Goal: Information Seeking & Learning: Learn about a topic

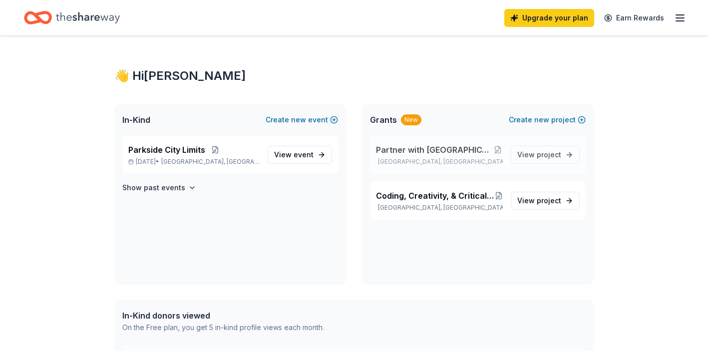
click at [453, 150] on span "Partner with [GEOGRAPHIC_DATA] for a New Literacy Initiative" at bounding box center [434, 150] width 117 height 12
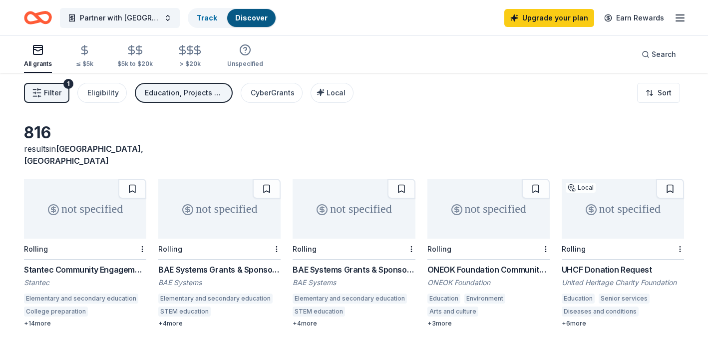
click at [358, 264] on div "BAE Systems Grants & Sponsorships" at bounding box center [353, 270] width 122 height 12
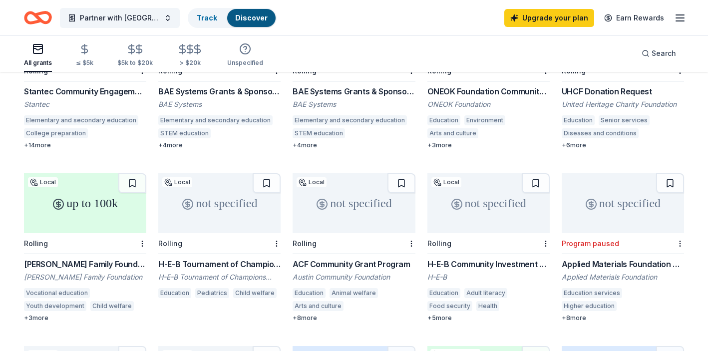
scroll to position [179, 0]
click at [103, 258] on div "Topfer Family Foundation Grant" at bounding box center [85, 264] width 122 height 12
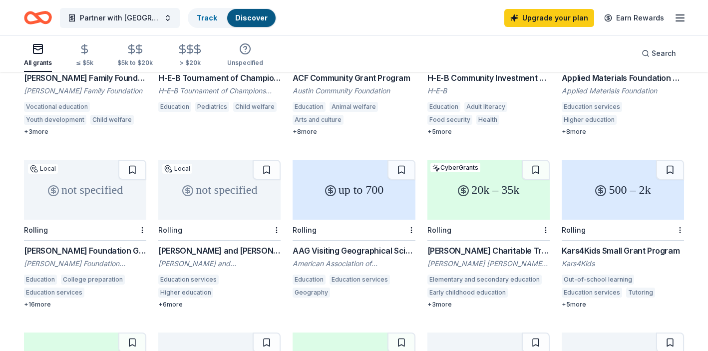
scroll to position [379, 0]
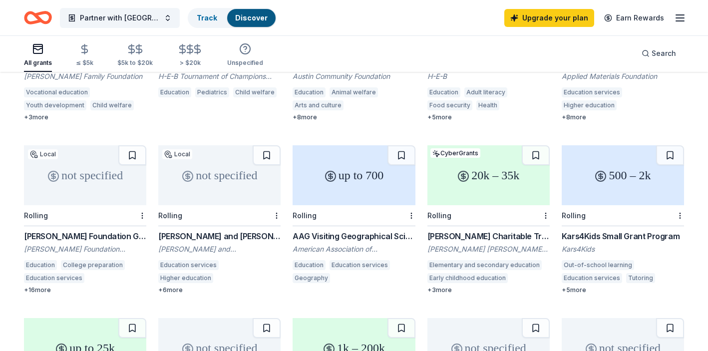
click at [608, 230] on div "Kars4Kids Small Grant Program" at bounding box center [622, 236] width 122 height 12
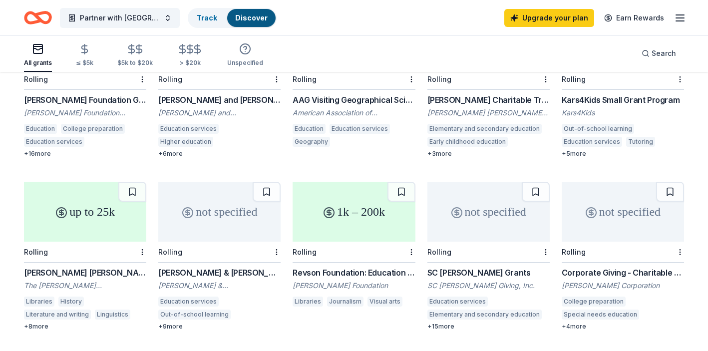
scroll to position [518, 0]
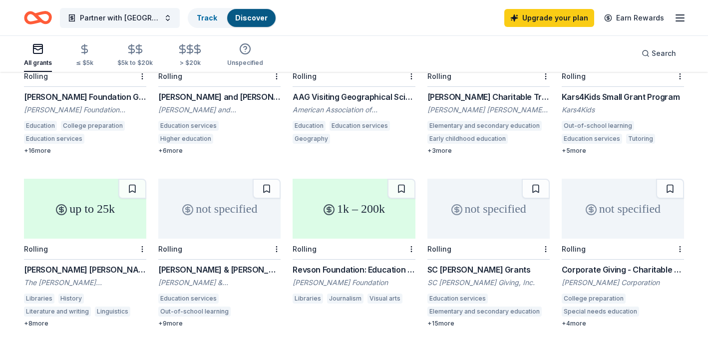
click at [78, 264] on div "Gladys Krieble Delmas Foundation Grants" at bounding box center [85, 270] width 122 height 12
click at [376, 264] on div "Revson Foundation: Education Grant Program" at bounding box center [353, 270] width 122 height 12
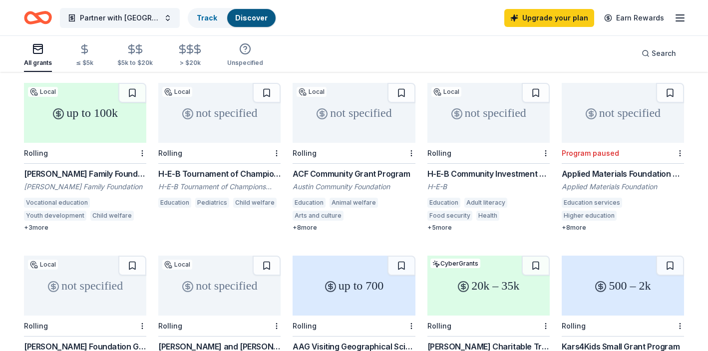
scroll to position [267, 0]
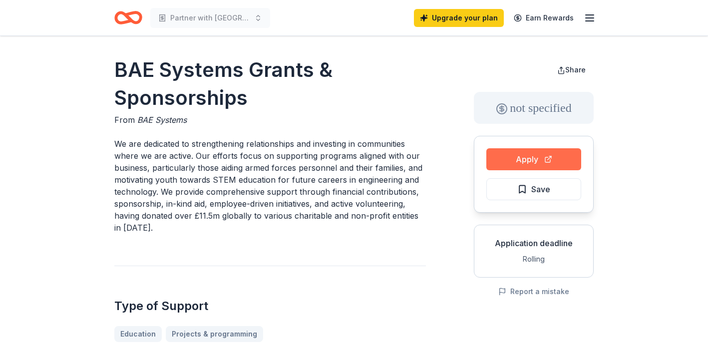
click at [537, 159] on button "Apply" at bounding box center [533, 159] width 95 height 22
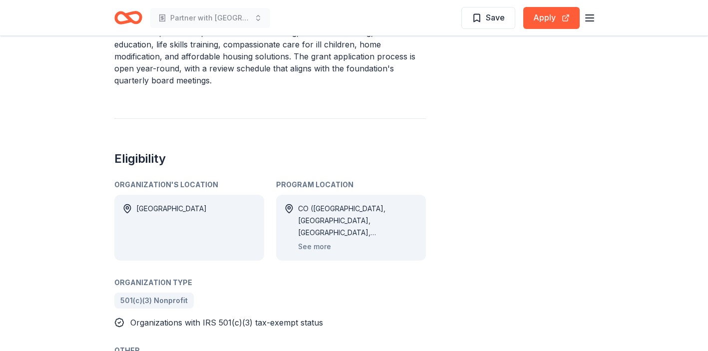
scroll to position [449, 0]
click at [315, 240] on button "See more" at bounding box center [314, 246] width 33 height 12
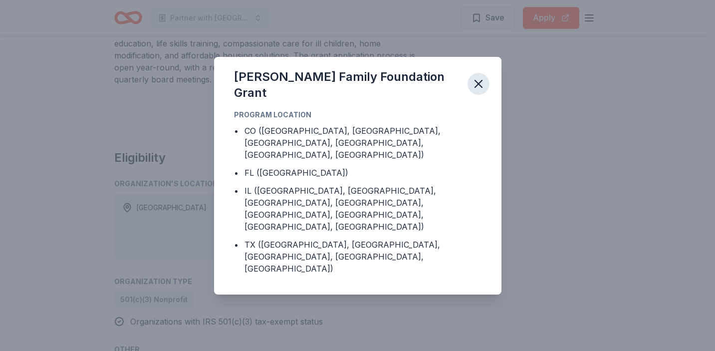
click at [476, 91] on icon "button" at bounding box center [479, 84] width 14 height 14
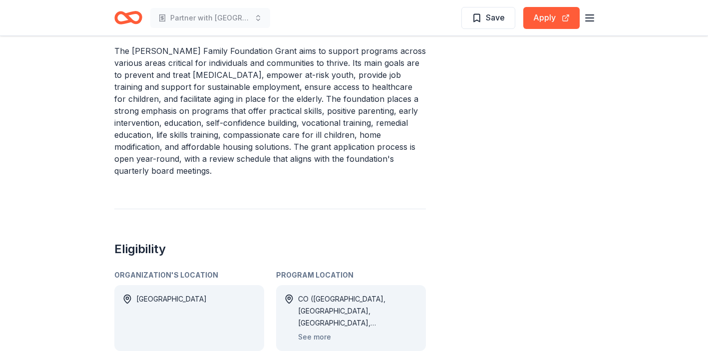
scroll to position [158, 0]
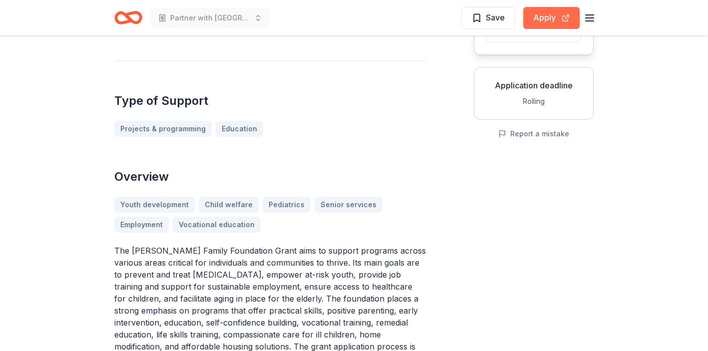
click at [548, 16] on button "Apply" at bounding box center [551, 18] width 56 height 22
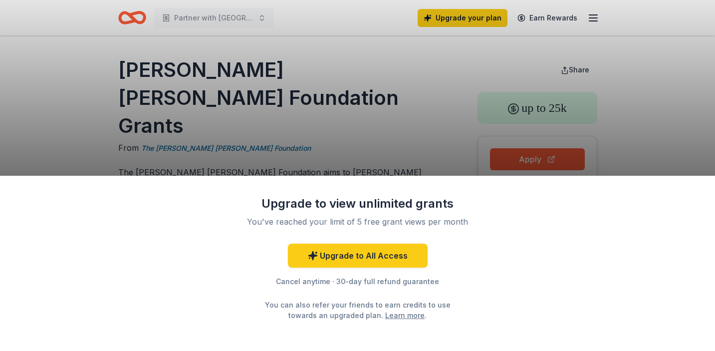
click at [90, 115] on div "Upgrade to view unlimited grants You've reached your limit of 5 free grant view…" at bounding box center [357, 175] width 715 height 351
